Goal: Find specific page/section: Find specific page/section

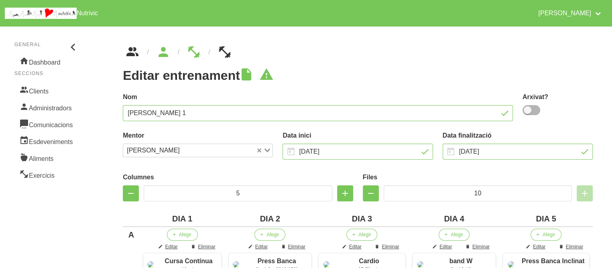
click at [138, 55] on icon "breadcrumbs" at bounding box center [132, 52] width 14 height 22
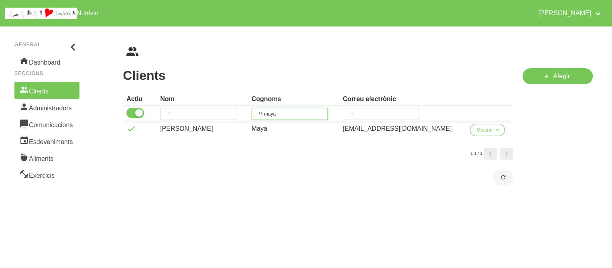
click at [290, 113] on input "maya" at bounding box center [289, 114] width 76 height 12
type input "salc"
click at [476, 130] on span "Mostrar" at bounding box center [484, 129] width 16 height 7
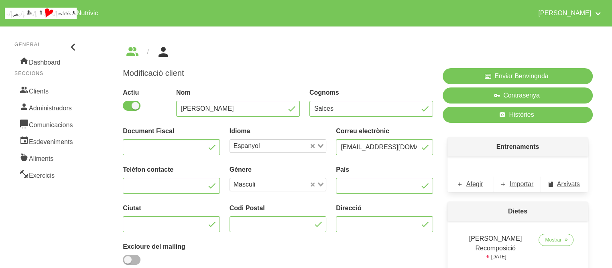
scroll to position [119, 0]
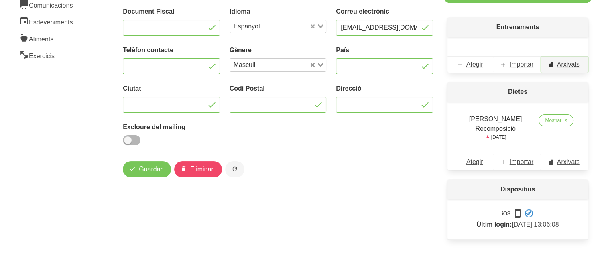
click at [568, 70] on link "Arxivats" at bounding box center [564, 65] width 47 height 16
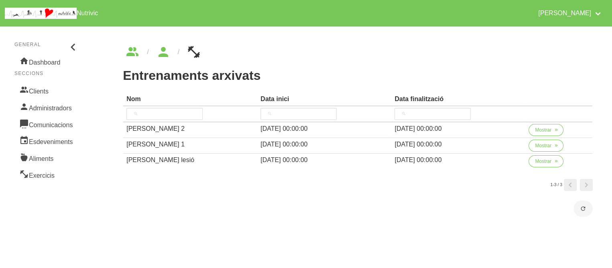
click at [568, 70] on h1 "Entrenaments arxivats" at bounding box center [358, 75] width 470 height 14
click at [265, 37] on div "Entrenaments arxivats Nom Data inici Data finalització Nom Data inici Data fina…" at bounding box center [357, 122] width 508 height 193
